Goal: Transaction & Acquisition: Book appointment/travel/reservation

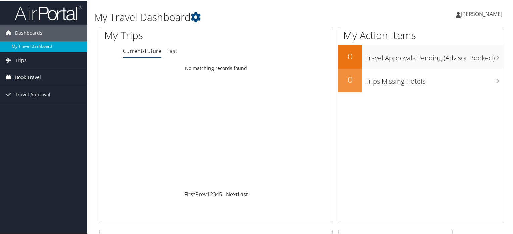
click at [29, 77] on span "Book Travel" at bounding box center [28, 76] width 26 height 17
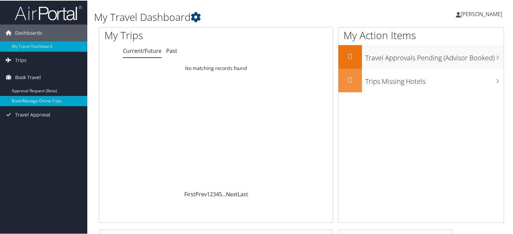
click at [39, 99] on link "Book/Manage Online Trips" at bounding box center [43, 100] width 87 height 10
